Goal: Information Seeking & Learning: Learn about a topic

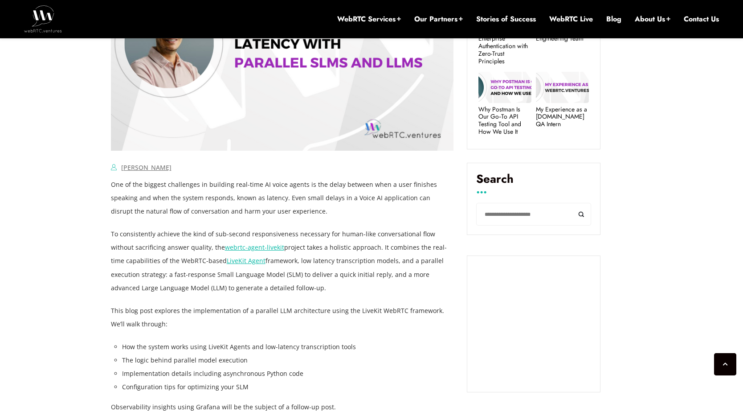
scroll to position [459, 0]
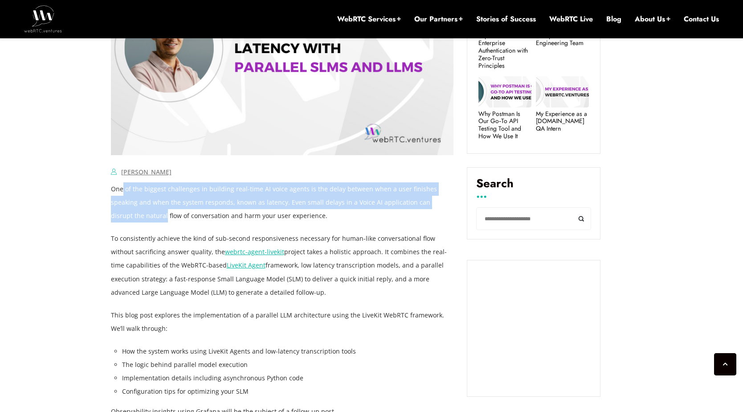
drag, startPoint x: 123, startPoint y: 192, endPoint x: 455, endPoint y: 205, distance: 332.3
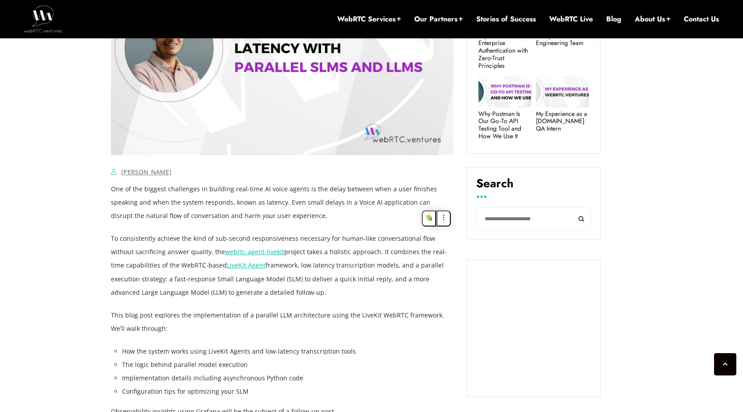
drag, startPoint x: 205, startPoint y: 202, endPoint x: 261, endPoint y: 202, distance: 55.7
click at [255, 201] on p "One of the biggest challenges in building real-time AI voice agents is the dela…" at bounding box center [282, 202] width 343 height 40
click at [284, 211] on p "One of the biggest challenges in building real-time AI voice agents is the dela…" at bounding box center [282, 202] width 343 height 40
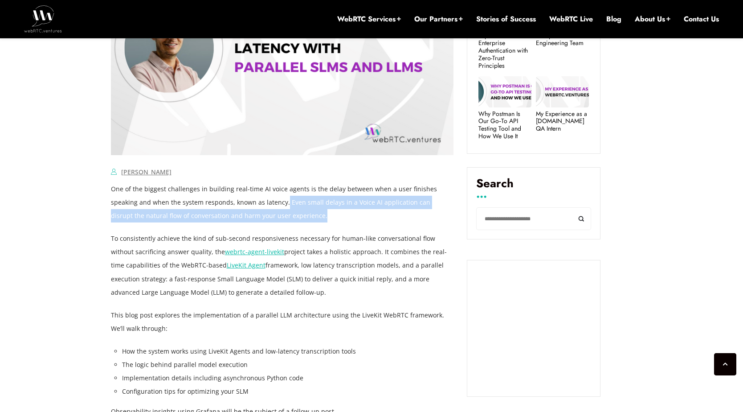
drag, startPoint x: 257, startPoint y: 201, endPoint x: 291, endPoint y: 222, distance: 39.8
click at [281, 220] on p "One of the biggest challenges in building real-time AI voice agents is the dela…" at bounding box center [282, 202] width 343 height 40
click at [304, 221] on p "One of the biggest challenges in building real-time AI voice agents is the dela…" at bounding box center [282, 202] width 343 height 40
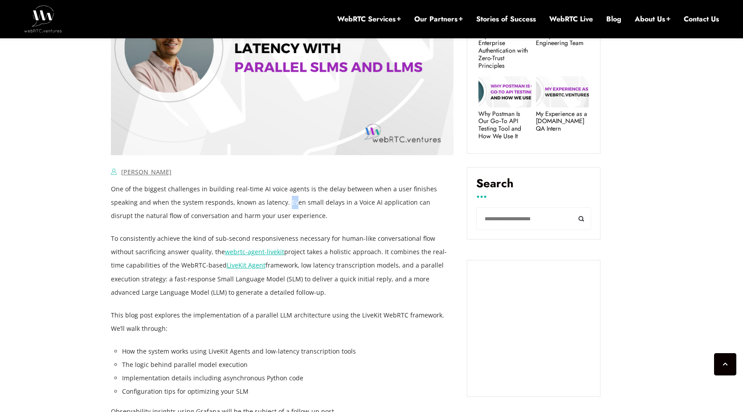
drag, startPoint x: 257, startPoint y: 203, endPoint x: 275, endPoint y: 203, distance: 18.3
click at [270, 203] on p "One of the biggest challenges in building real-time AI voice agents is the dela…" at bounding box center [282, 202] width 343 height 40
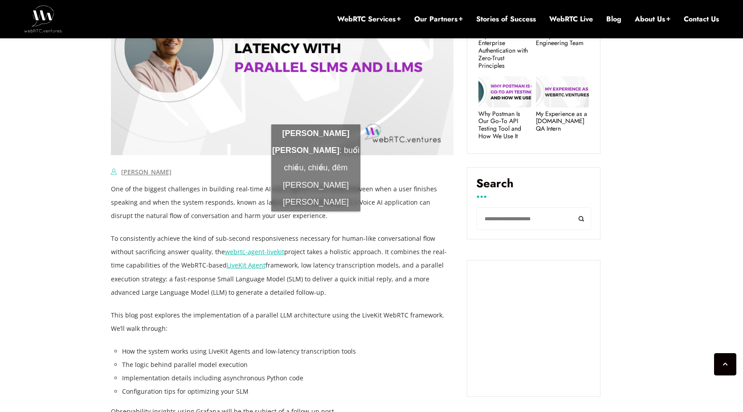
click at [316, 220] on p "One of the biggest challenges in building real-time AI voice agents is the dela…" at bounding box center [282, 202] width 343 height 40
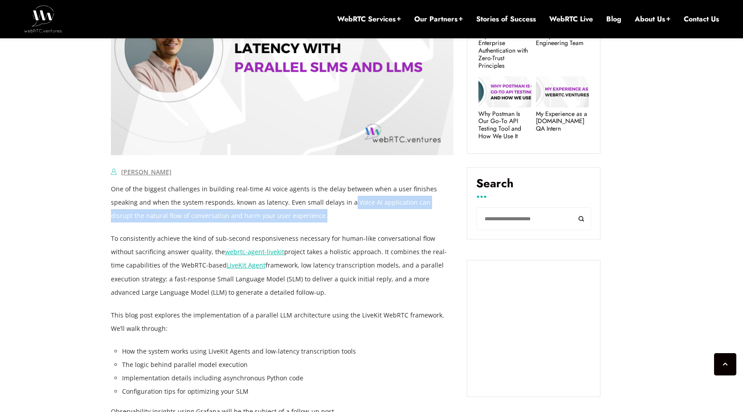
drag, startPoint x: 322, startPoint y: 202, endPoint x: 345, endPoint y: 222, distance: 30.0
click at [348, 212] on p "One of the biggest challenges in building real-time AI voice agents is the dela…" at bounding box center [282, 202] width 343 height 40
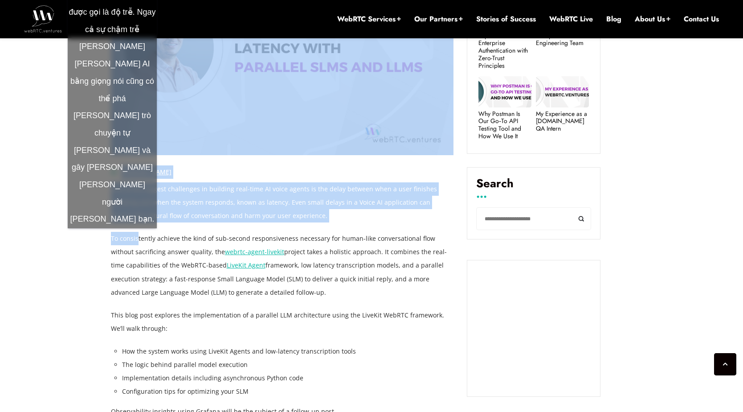
drag, startPoint x: 99, startPoint y: 235, endPoint x: 139, endPoint y: 237, distance: 40.2
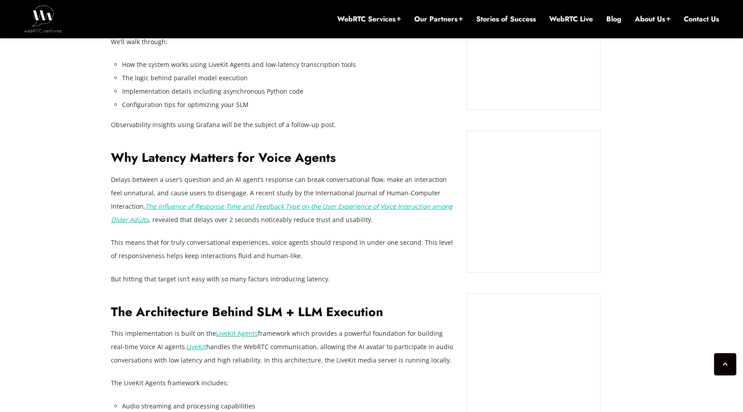
scroll to position [747, 0]
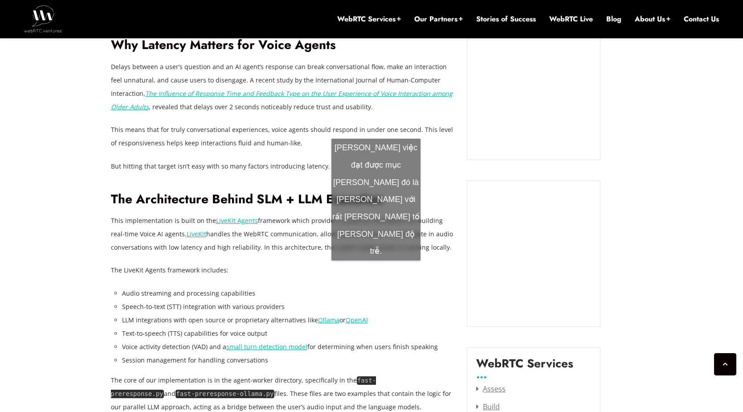
scroll to position [859, 0]
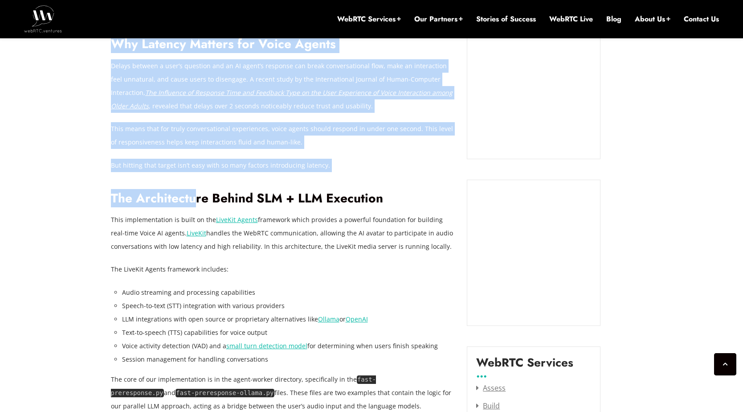
drag, startPoint x: 103, startPoint y: 201, endPoint x: 193, endPoint y: 200, distance: 90.0
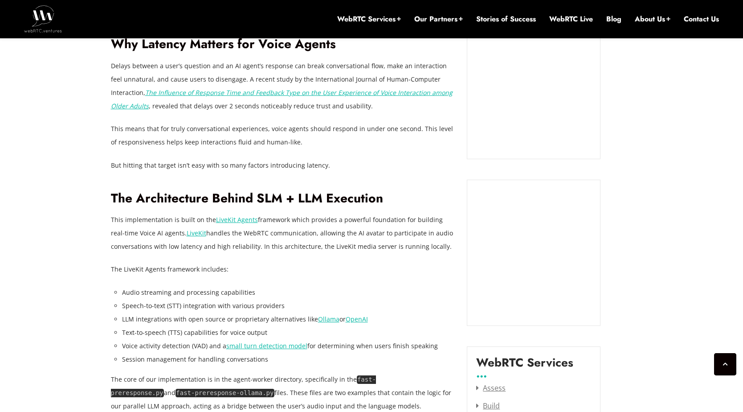
click at [298, 194] on h2 "The Architecture Behind SLM + LLM Execution" at bounding box center [282, 199] width 343 height 16
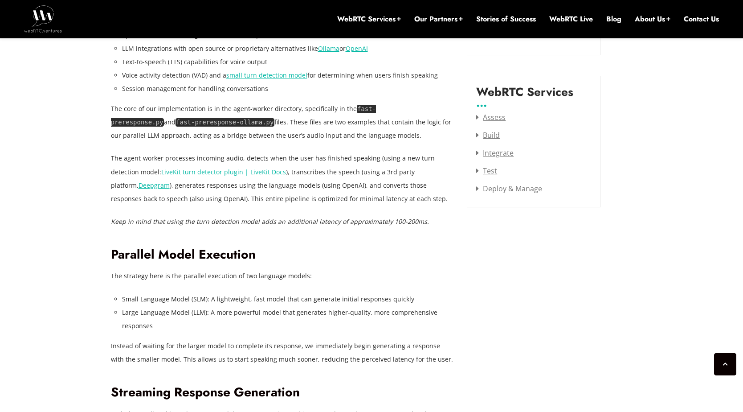
scroll to position [1133, 0]
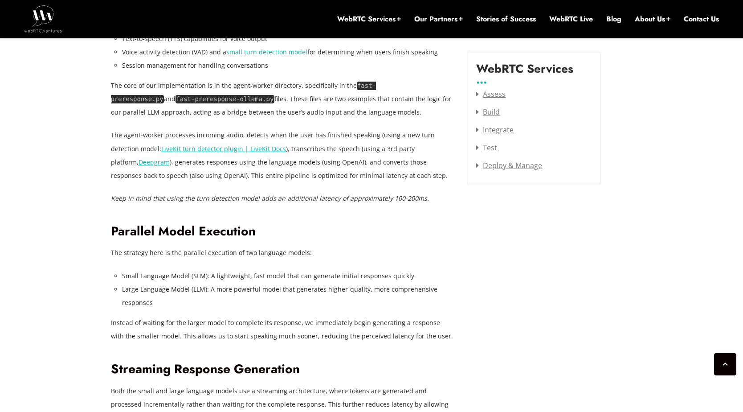
scroll to position [1154, 0]
click at [230, 282] on li "Large Language Model (LLM): A more powerful model that generates higher-quality…" at bounding box center [288, 295] width 332 height 27
click at [283, 336] on p "Instead of waiting for the larger model to complete its response, we immediatel…" at bounding box center [282, 328] width 343 height 27
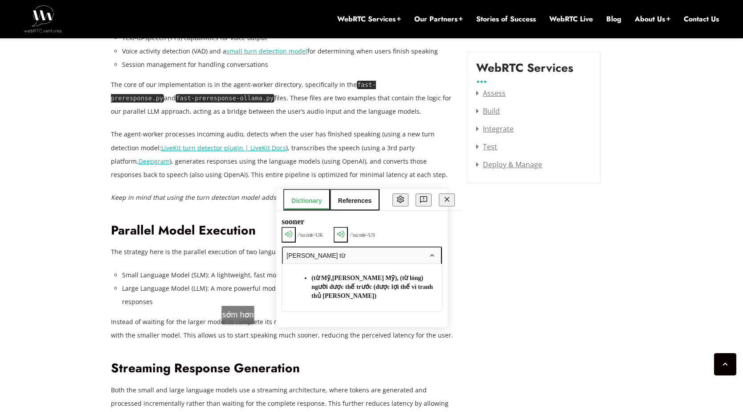
click at [242, 333] on p "Instead of waiting for the larger model to complete its response, we immediatel…" at bounding box center [282, 328] width 343 height 27
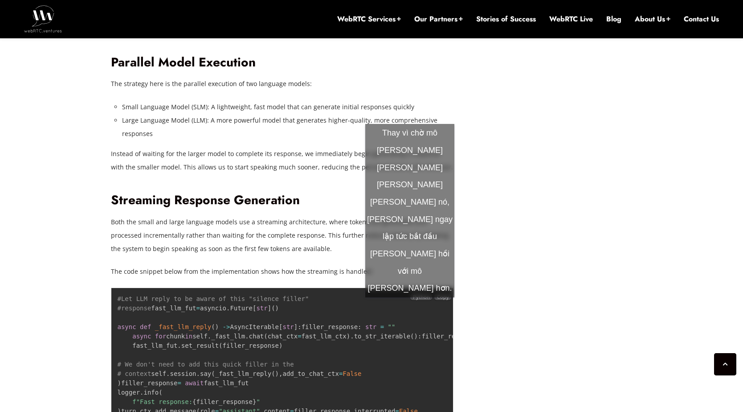
scroll to position [1401, 0]
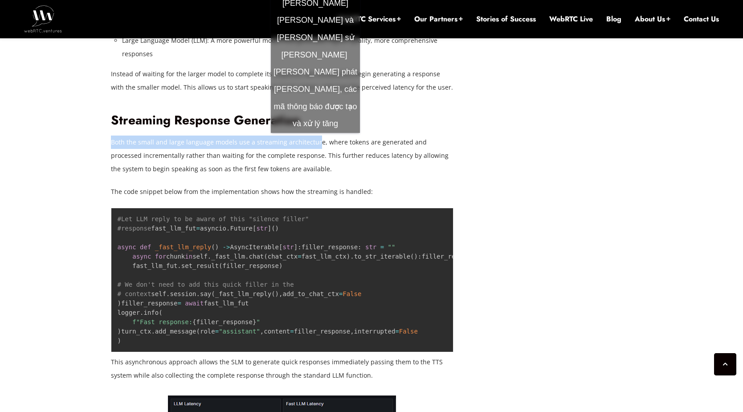
drag, startPoint x: 111, startPoint y: 140, endPoint x: 316, endPoint y: 142, distance: 204.2
click at [316, 142] on p "Both the small and large language models use a streaming architecture, where to…" at bounding box center [282, 156] width 343 height 40
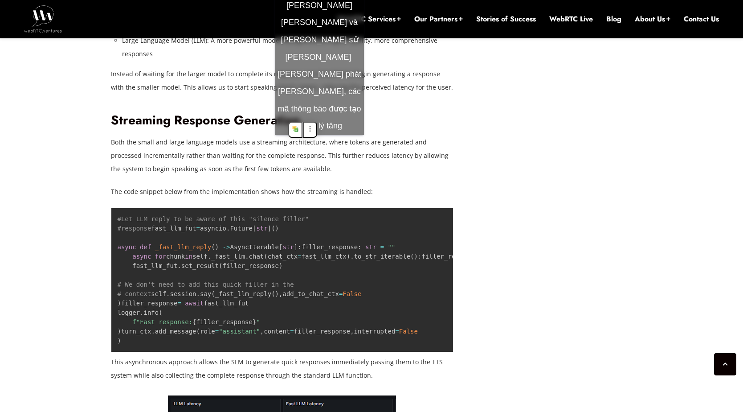
click at [320, 144] on p "Both the small and large language models use a streaming architecture, where to…" at bounding box center [282, 156] width 343 height 40
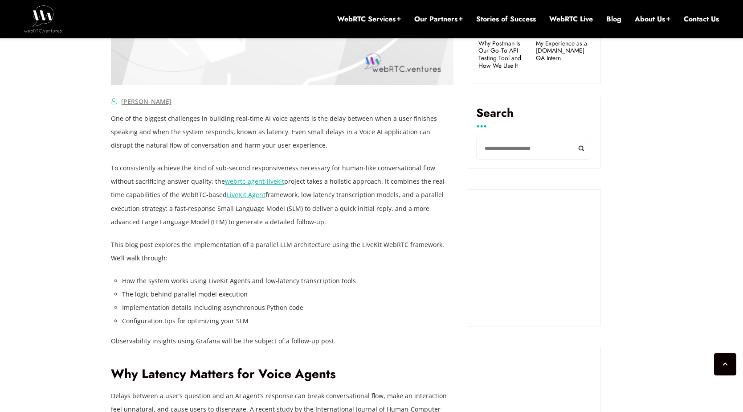
scroll to position [530, 0]
click at [250, 182] on link "webrtc-agent-livekit" at bounding box center [254, 180] width 59 height 8
